Goal: Information Seeking & Learning: Learn about a topic

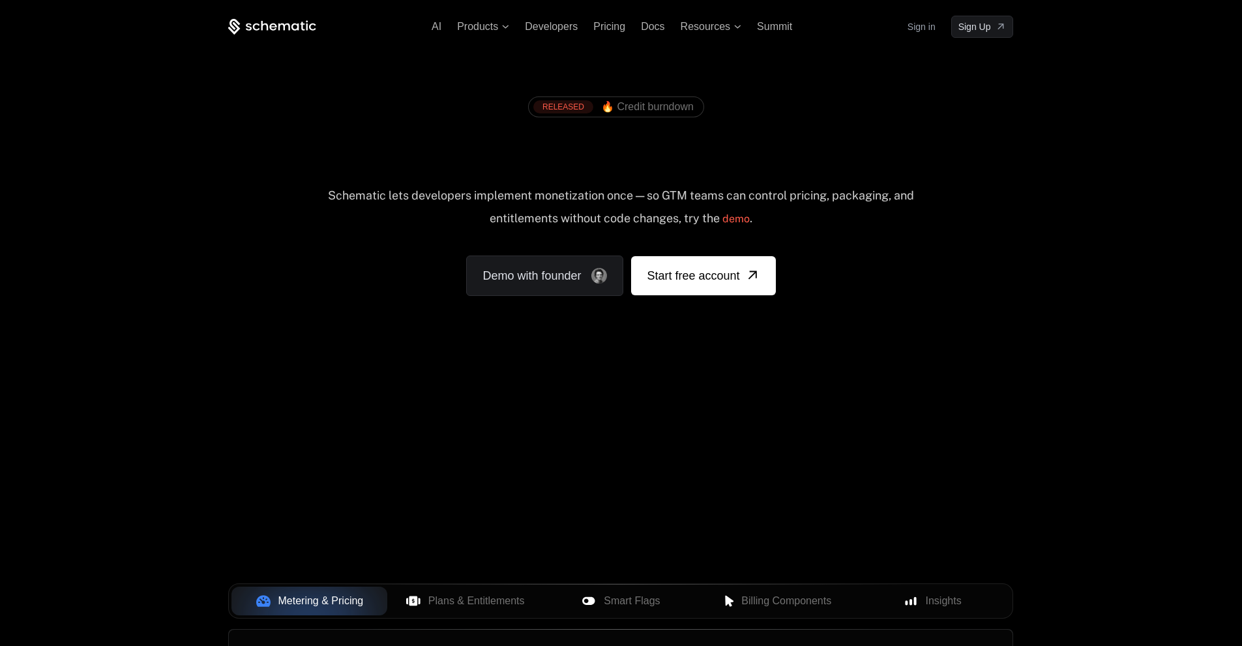
click at [896, 310] on div "RELEASED 🔥 Credit burndown Ship any pricing model. Schematic lets developers im…" at bounding box center [621, 193] width 848 height 310
click at [615, 27] on span "Pricing" at bounding box center [609, 26] width 32 height 11
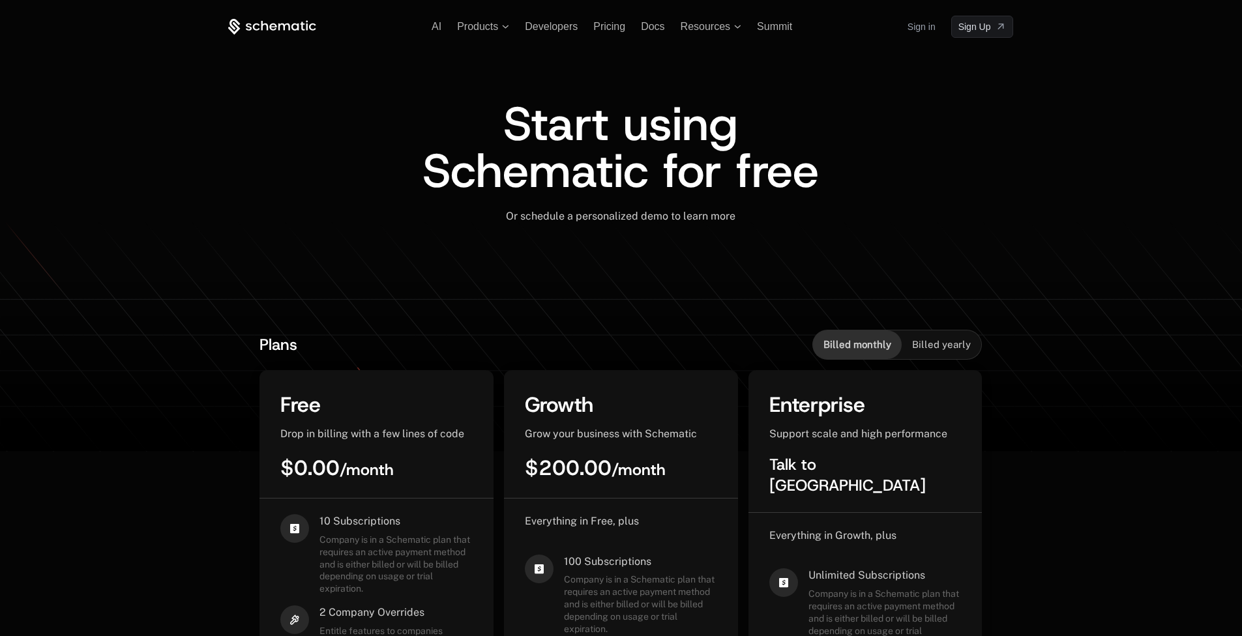
scroll to position [196, 0]
